Goal: Transaction & Acquisition: Purchase product/service

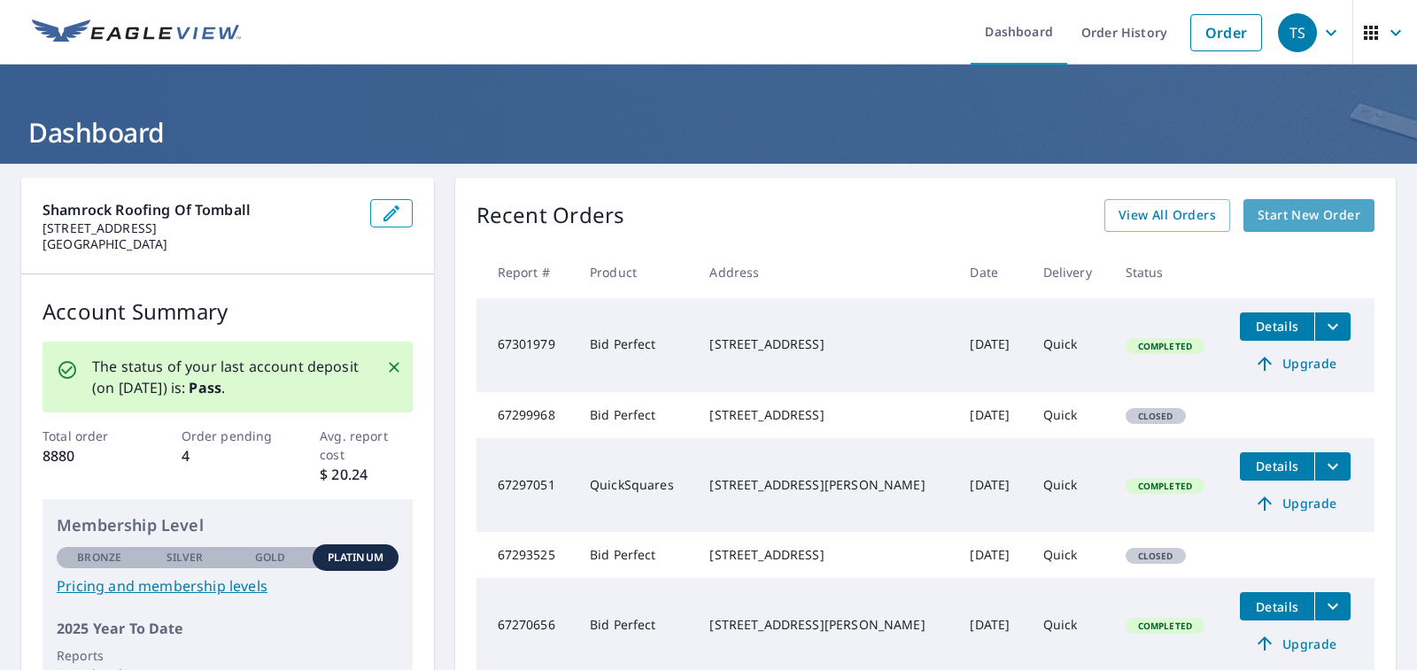
click at [1297, 205] on span "Start New Order" at bounding box center [1309, 216] width 103 height 22
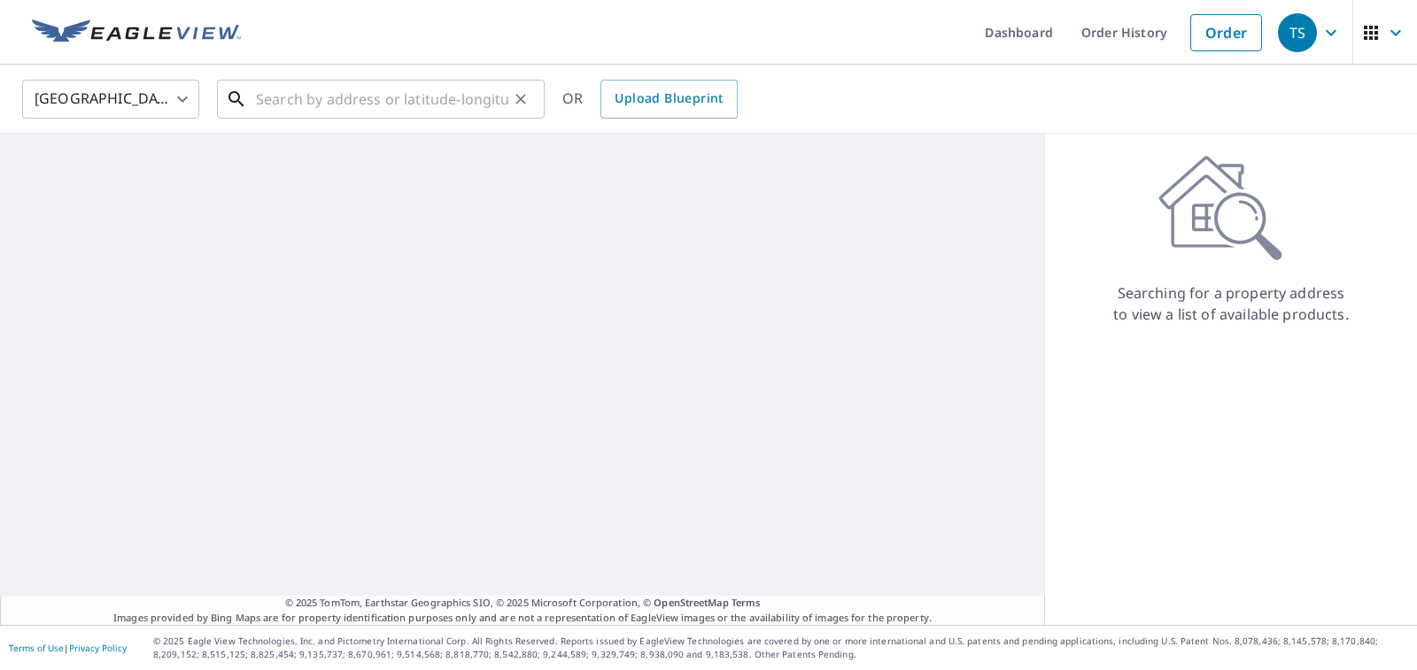
click at [368, 97] on input "text" at bounding box center [382, 99] width 252 height 50
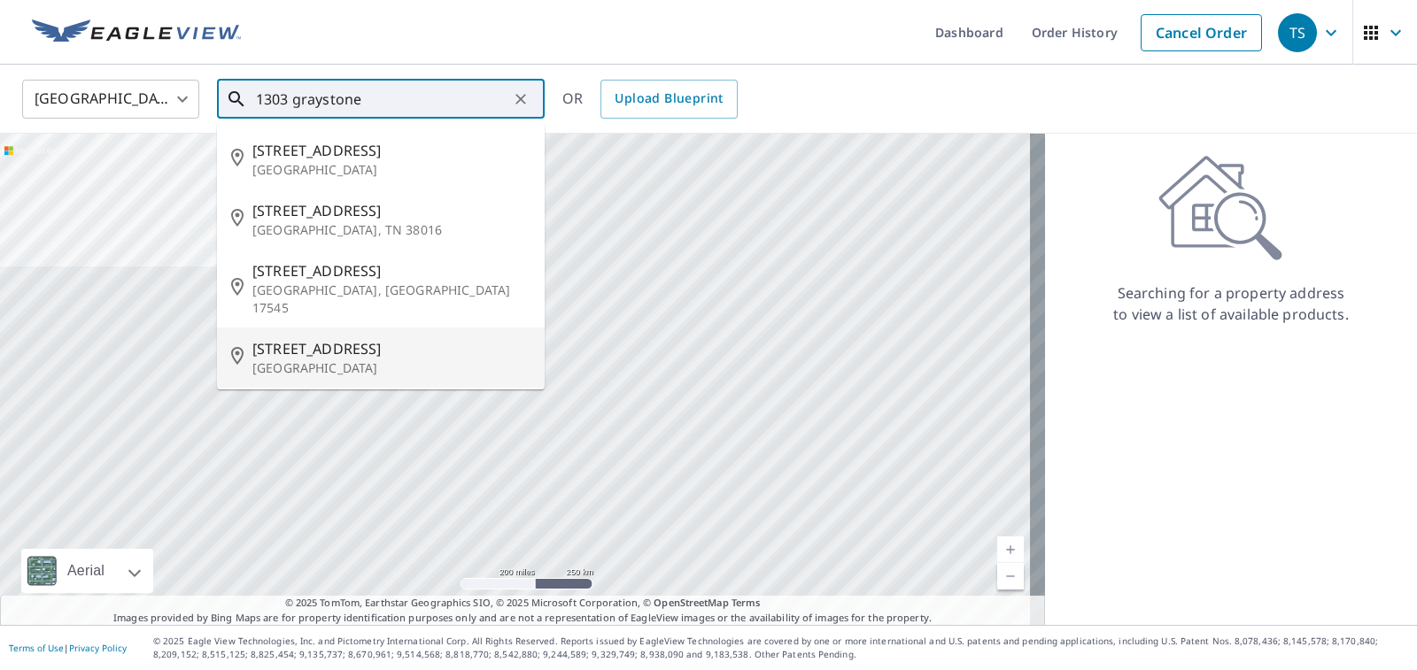
click at [382, 360] on p "[GEOGRAPHIC_DATA]" at bounding box center [391, 369] width 278 height 18
type input "[STREET_ADDRESS][PERSON_NAME]"
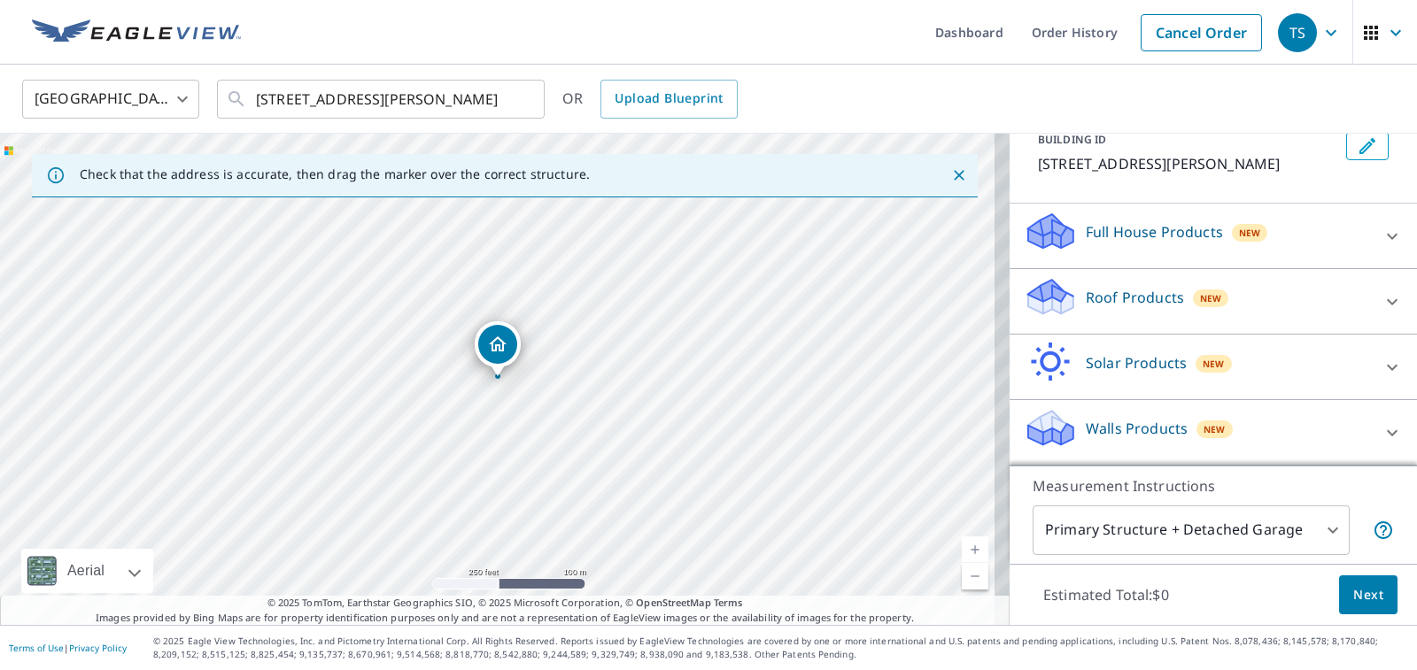
scroll to position [135, 0]
click at [1235, 300] on div "Roof Products New" at bounding box center [1197, 301] width 347 height 50
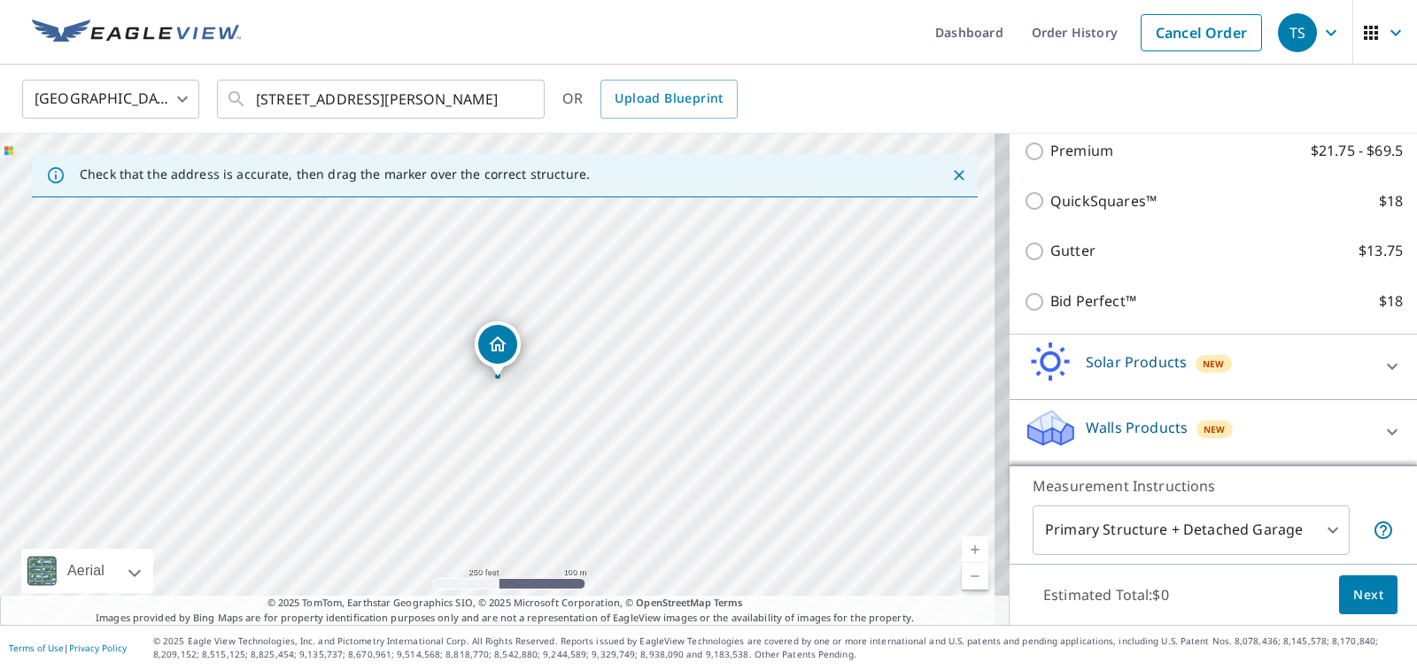
scroll to position [336, 0]
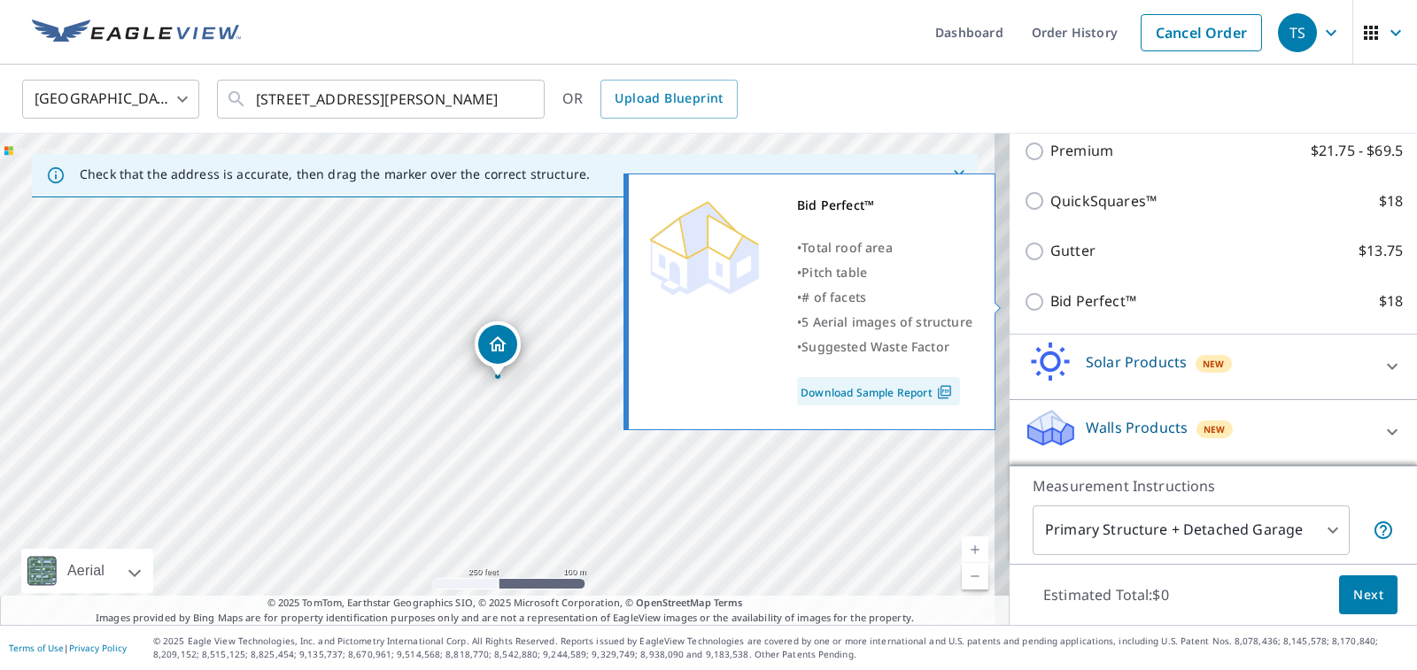
click at [1024, 296] on input "Bid Perfect™ $18" at bounding box center [1037, 301] width 27 height 21
checkbox input "true"
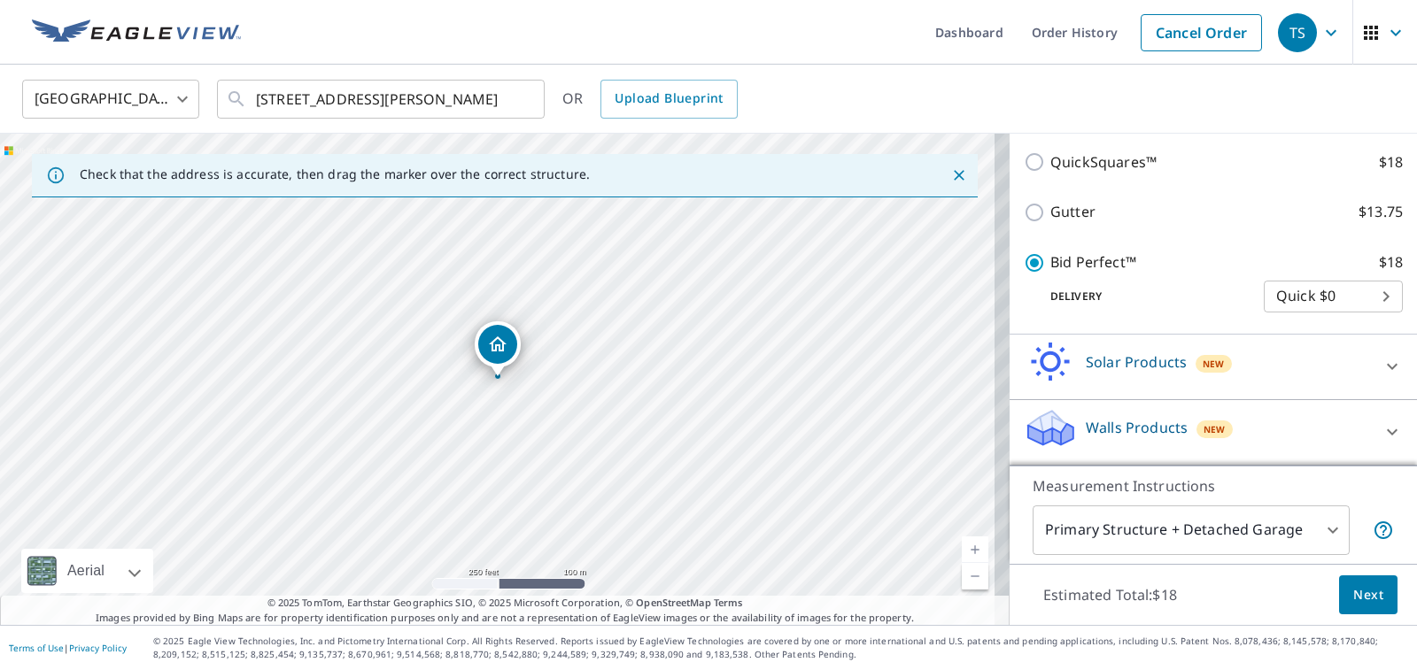
scroll to position [393, 0]
click at [1360, 588] on span "Next" at bounding box center [1368, 595] width 30 height 22
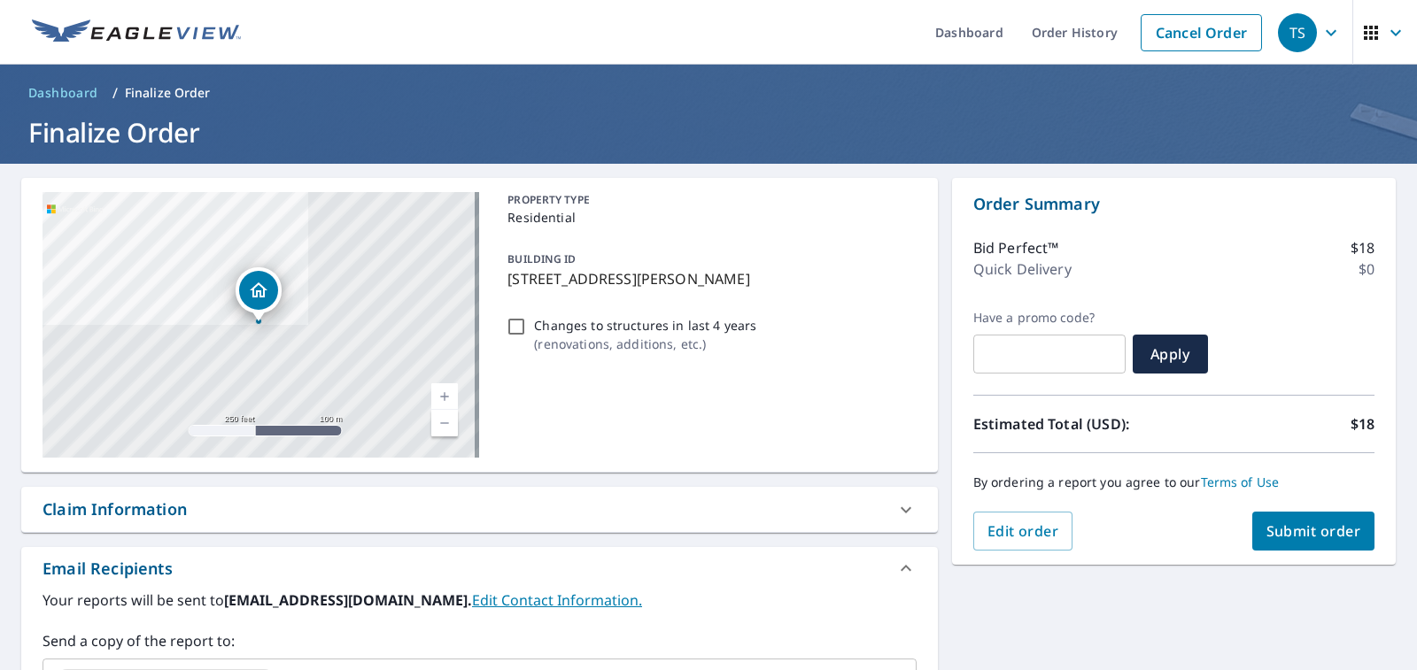
click at [447, 400] on link "Current Level 17, Zoom In" at bounding box center [444, 396] width 27 height 27
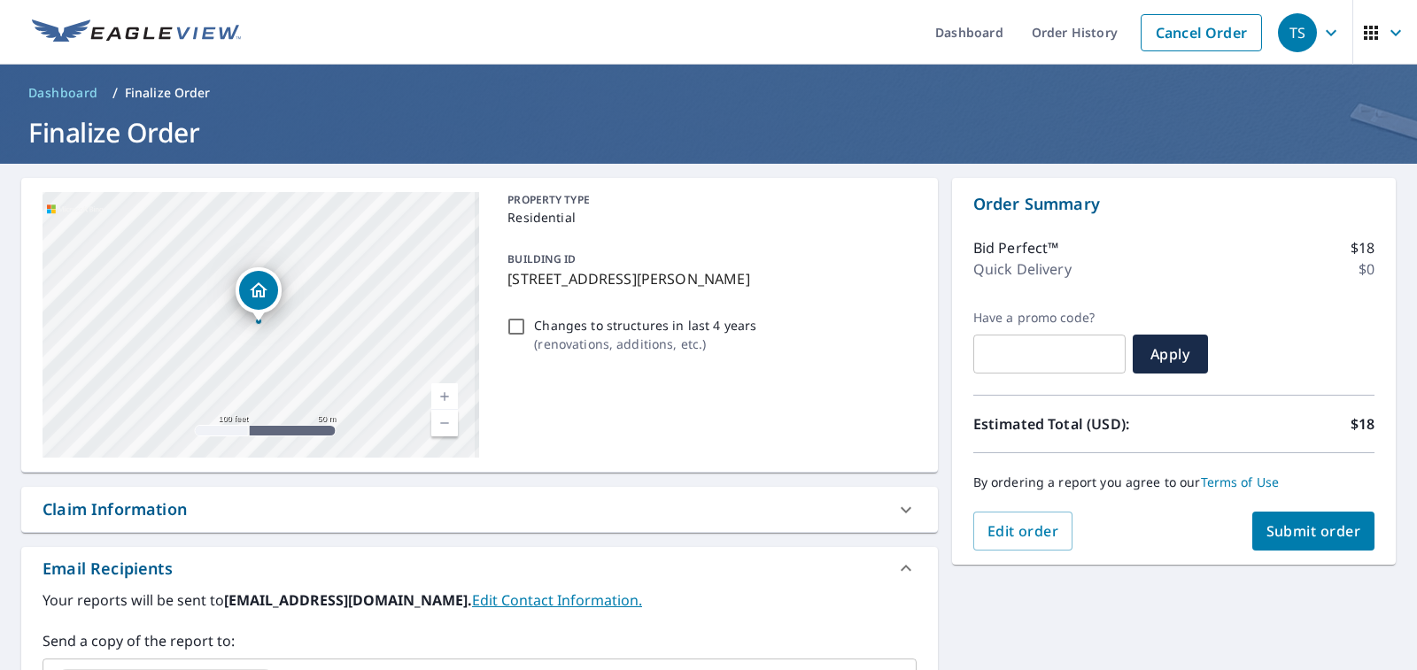
click at [444, 400] on link "Current Level 18, Zoom In" at bounding box center [444, 396] width 27 height 27
click at [444, 400] on link "Current Level 19, Zoom In" at bounding box center [444, 396] width 27 height 27
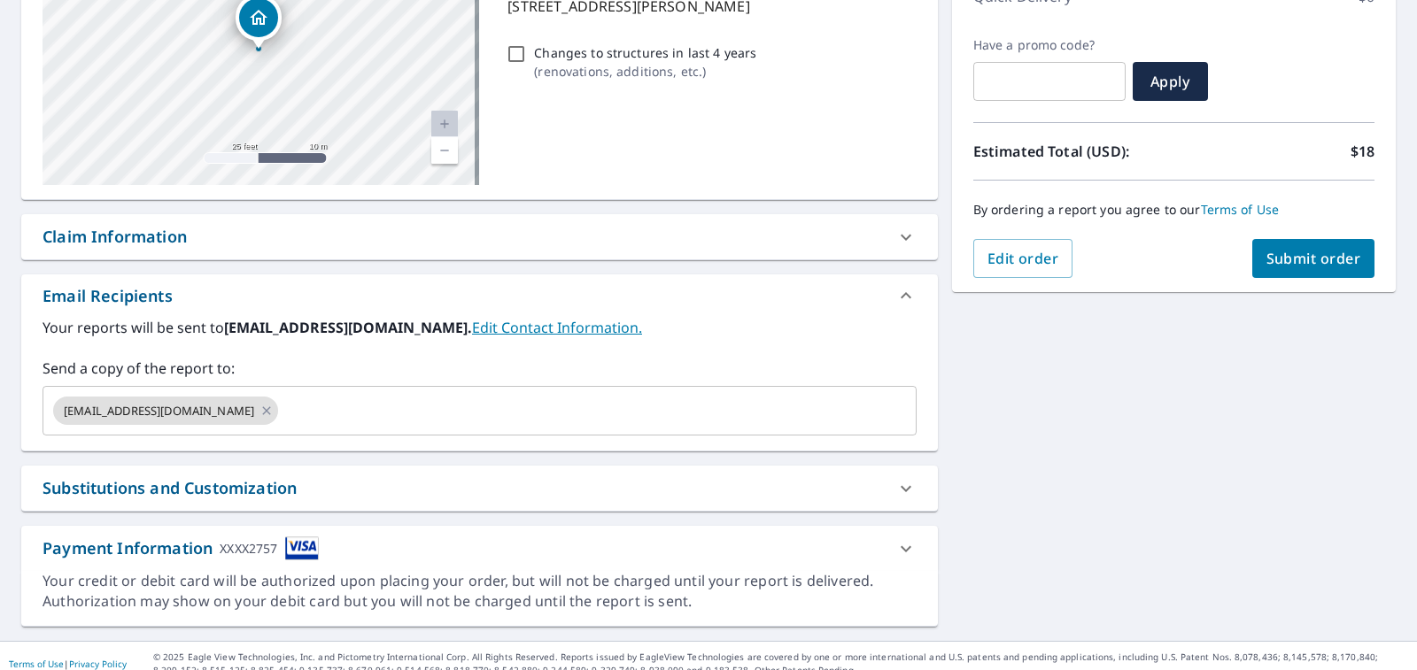
scroll to position [289, 0]
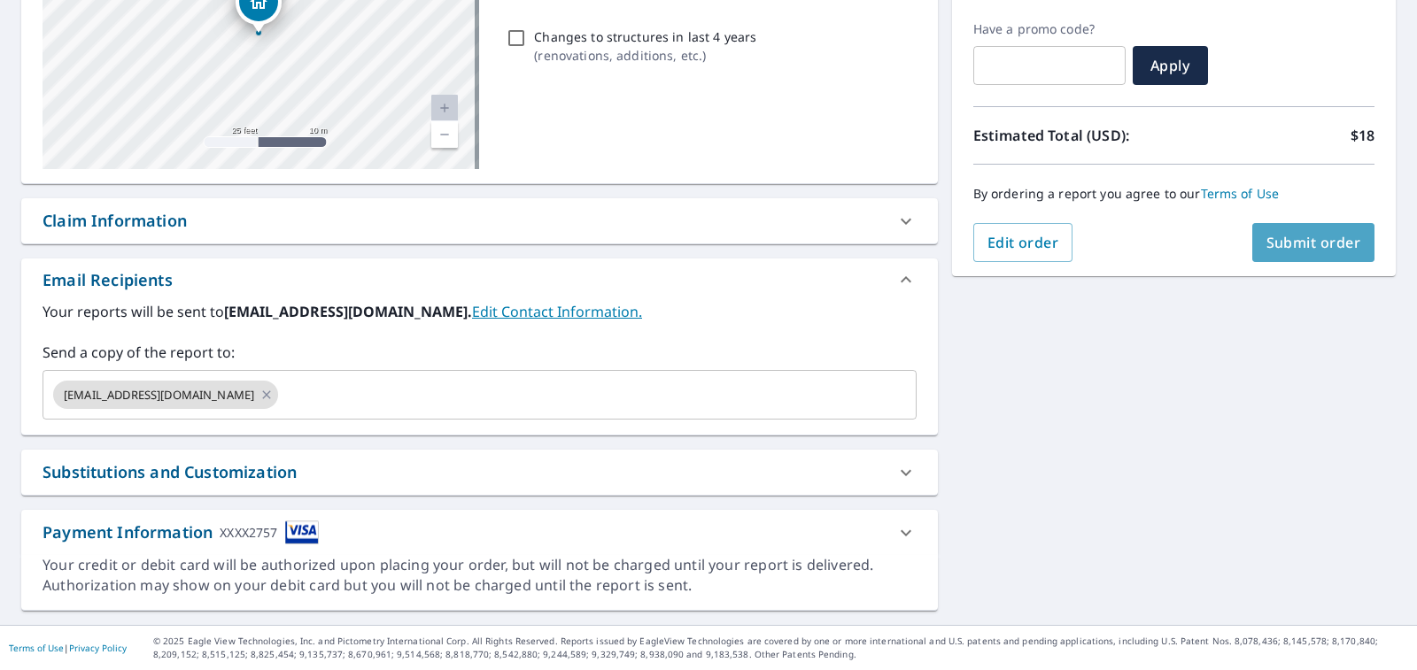
click at [1302, 244] on span "Submit order" at bounding box center [1313, 242] width 95 height 19
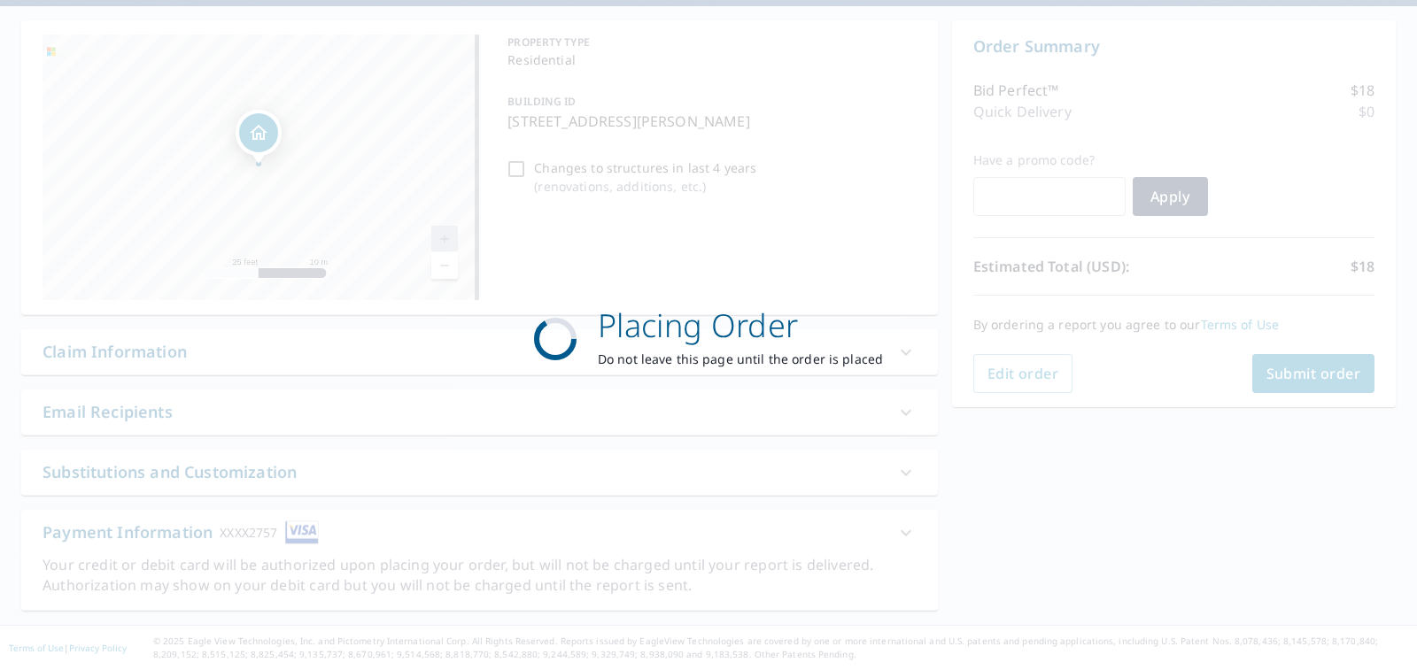
scroll to position [158, 0]
